Goal: Obtain resource: Download file/media

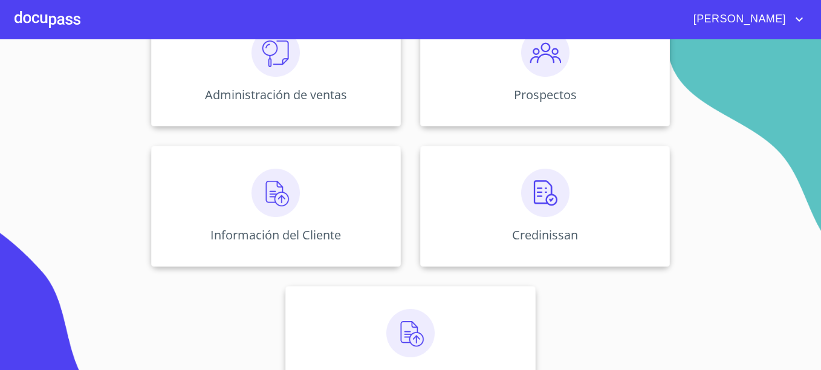
scroll to position [195, 0]
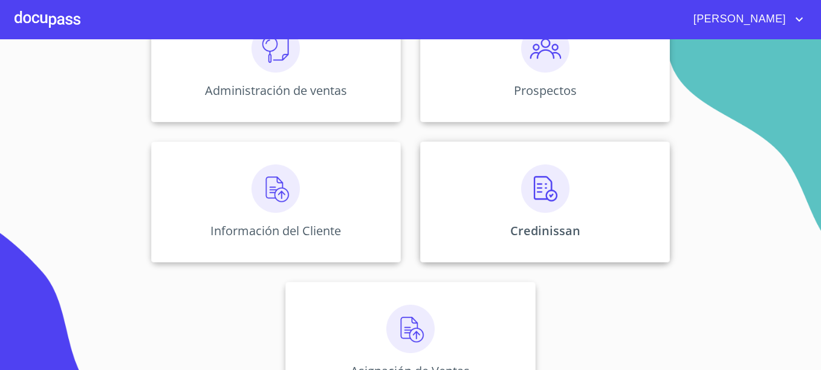
click at [537, 227] on p "Credinissan" at bounding box center [545, 230] width 70 height 16
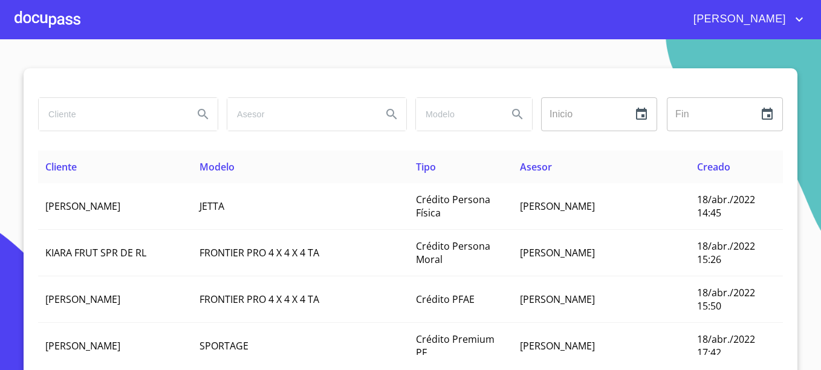
click at [134, 108] on input "search" at bounding box center [111, 114] width 145 height 33
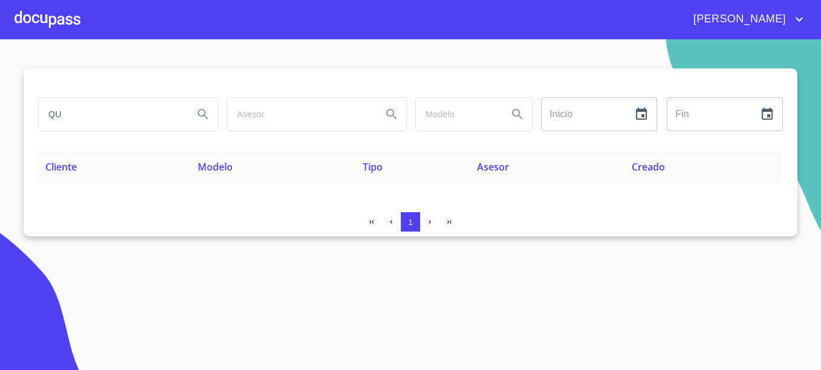
type input "Q"
type input "E"
type input "R"
type input "[PERSON_NAME]"
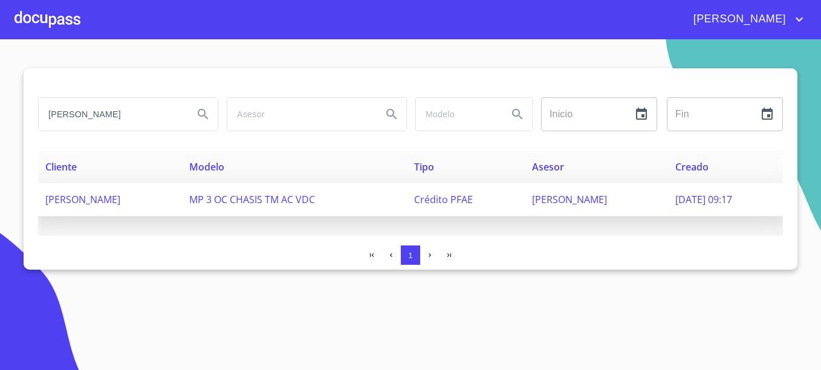
click at [120, 197] on span "[PERSON_NAME]" at bounding box center [82, 199] width 75 height 13
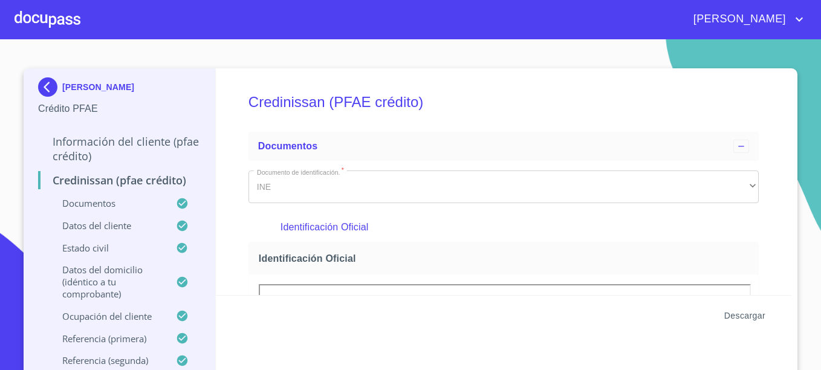
click at [745, 314] on span "Descargar" at bounding box center [744, 315] width 41 height 15
click at [38, 85] on img at bounding box center [50, 86] width 24 height 19
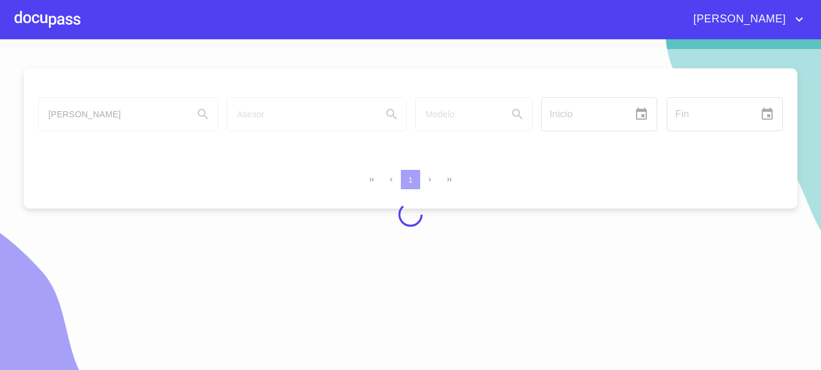
click at [132, 108] on div at bounding box center [410, 214] width 821 height 331
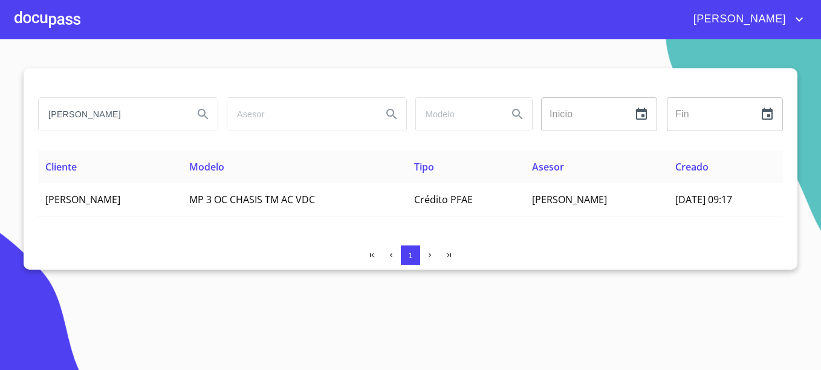
drag, startPoint x: 136, startPoint y: 113, endPoint x: 34, endPoint y: 119, distance: 102.3
click at [34, 119] on div "[PERSON_NAME]" at bounding box center [127, 114] width 189 height 44
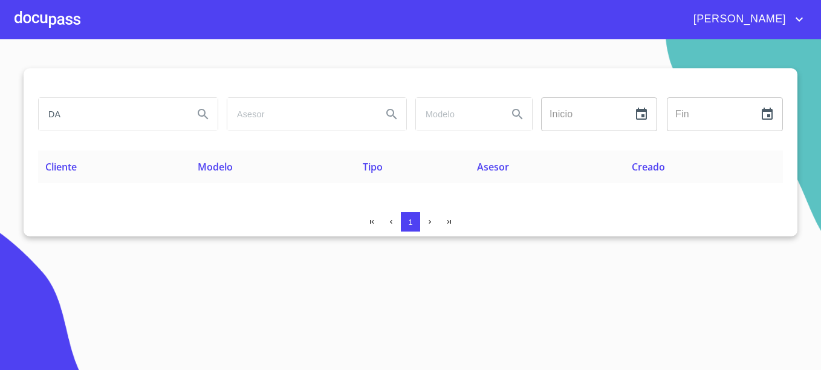
type input "D"
type input "[PERSON_NAME]"
